Goal: Information Seeking & Learning: Learn about a topic

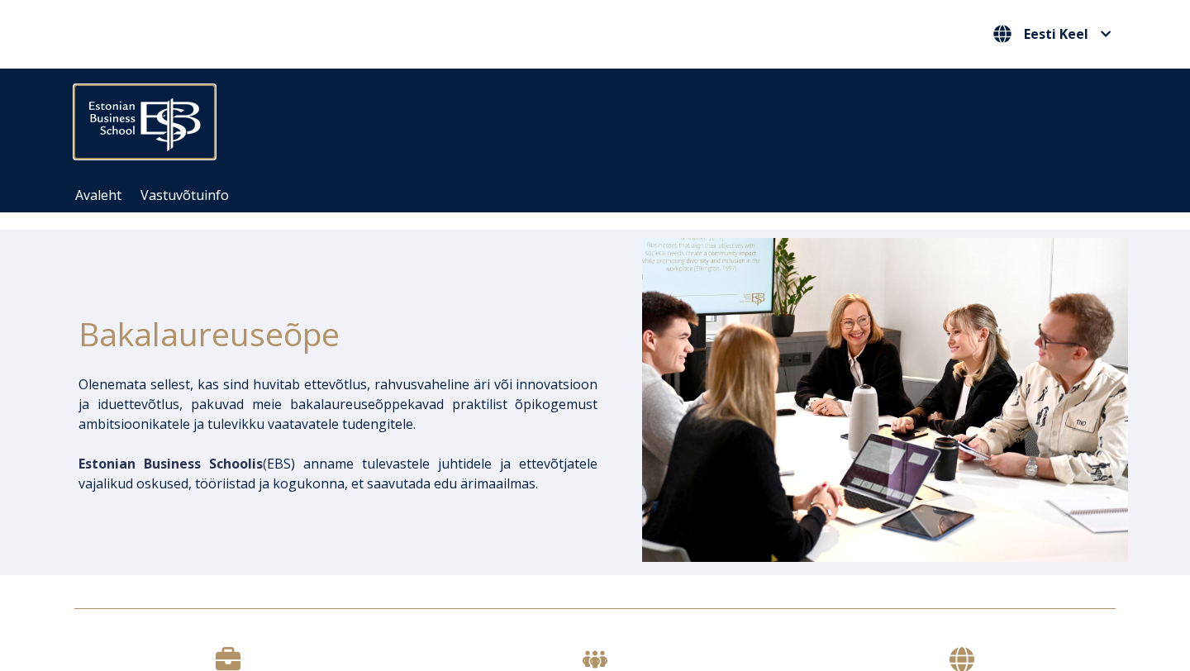
click at [114, 129] on img at bounding box center [144, 120] width 140 height 71
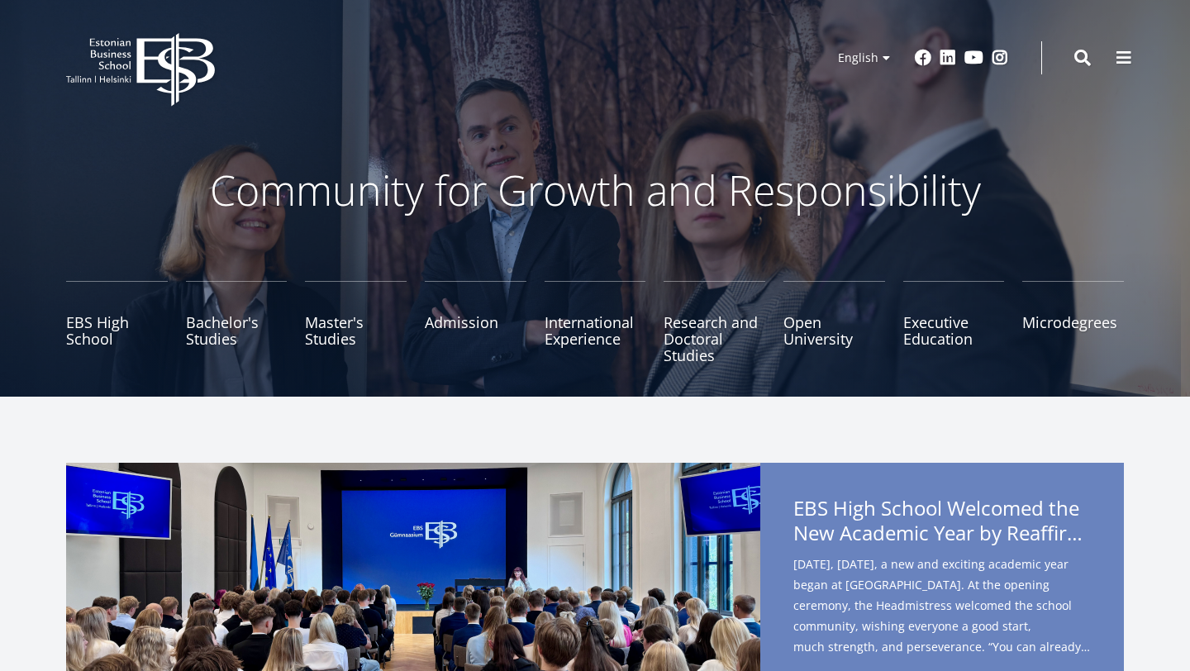
click at [332, 312] on link "Master's Studies" at bounding box center [356, 322] width 102 height 83
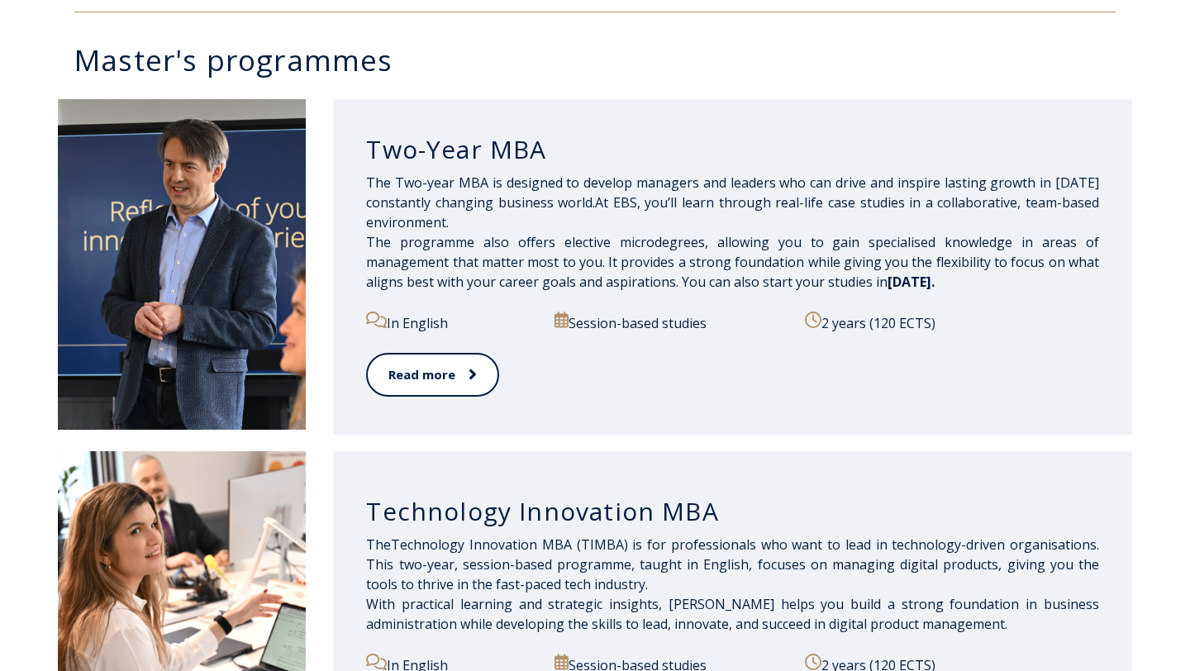
scroll to position [813, 0]
